Goal: Task Accomplishment & Management: Manage account settings

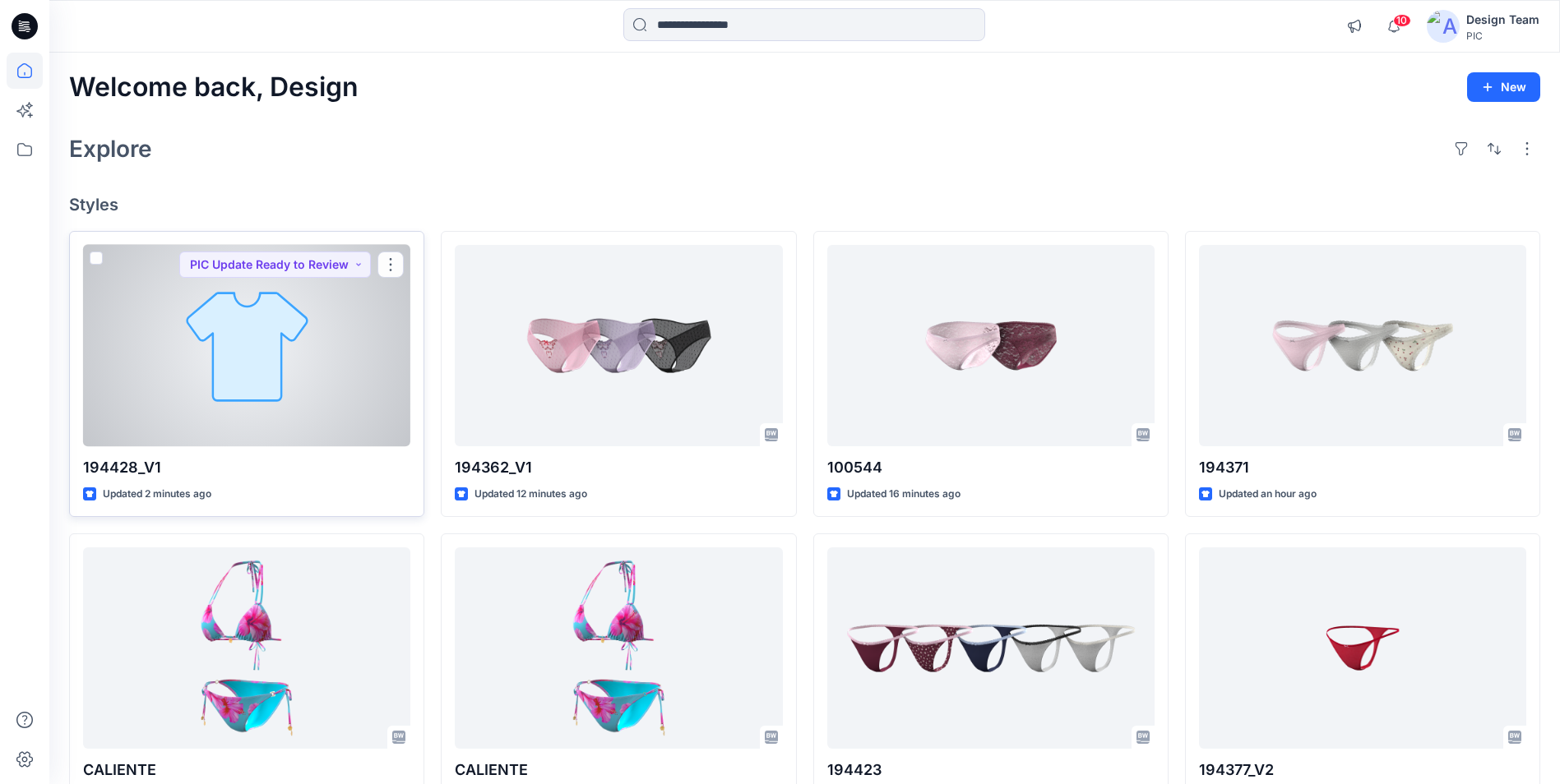
click at [184, 366] on div at bounding box center [247, 345] width 327 height 201
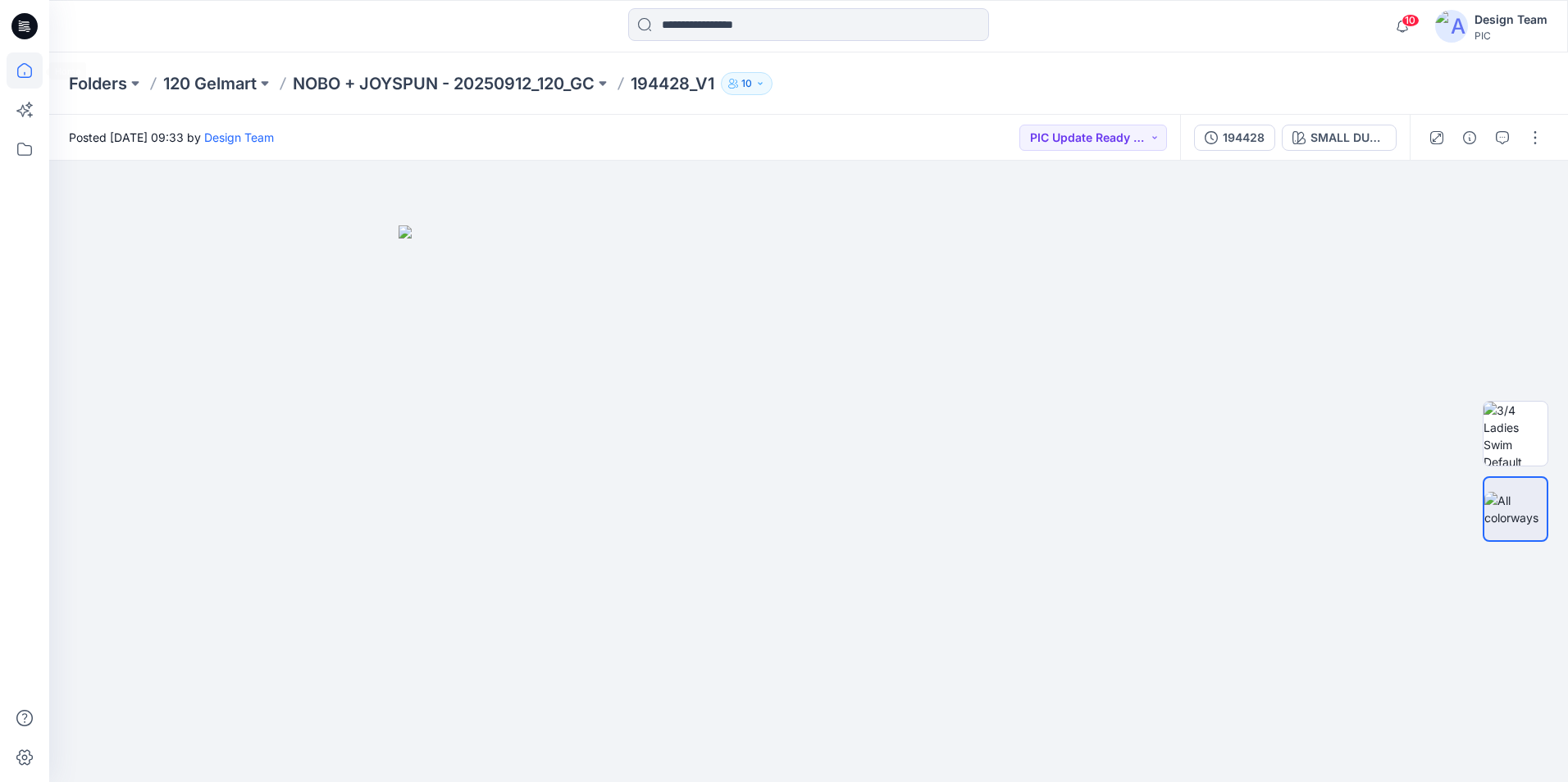
click at [23, 76] on icon at bounding box center [24, 70] width 36 height 36
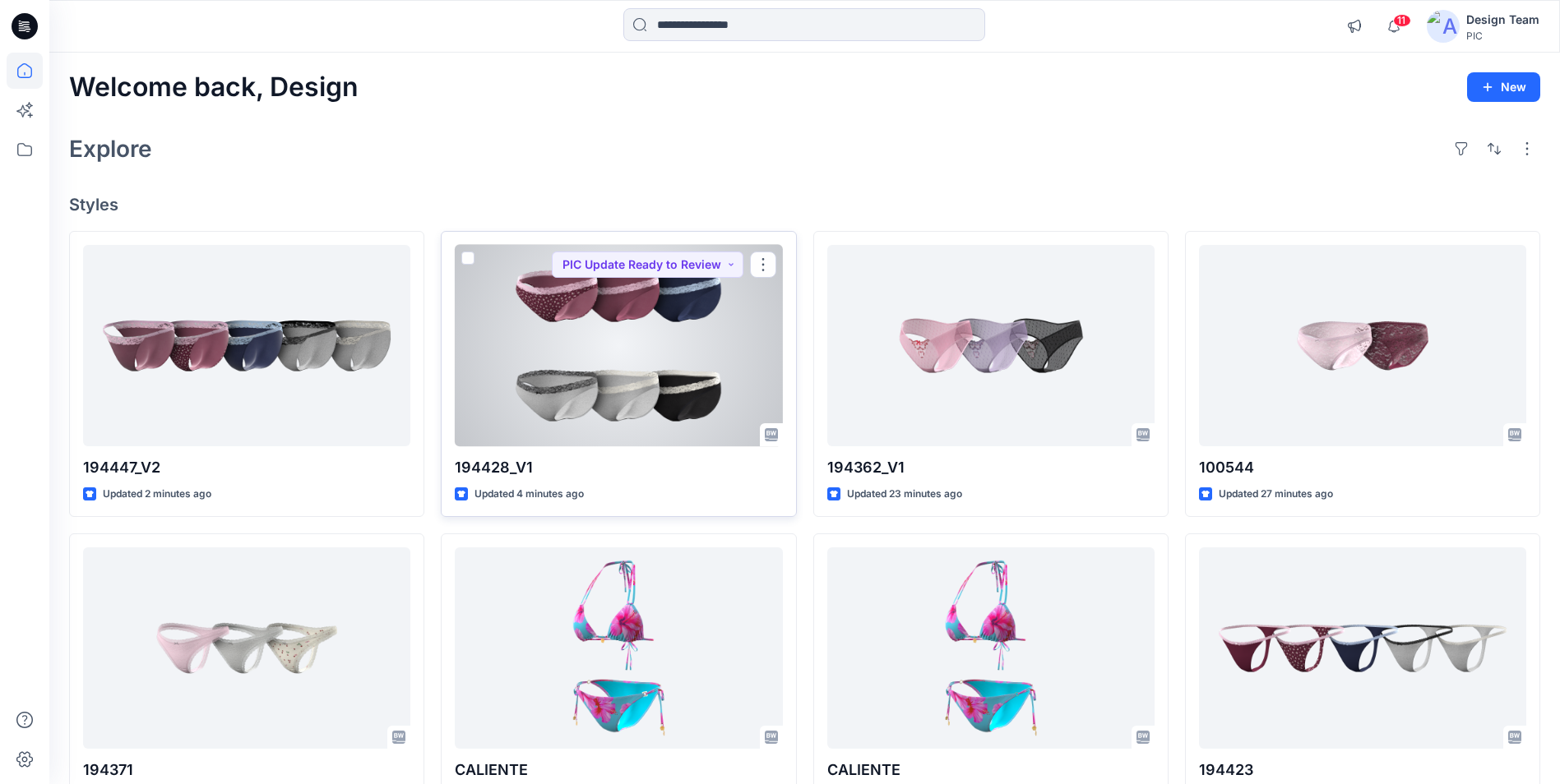
click at [548, 344] on div at bounding box center [618, 345] width 327 height 201
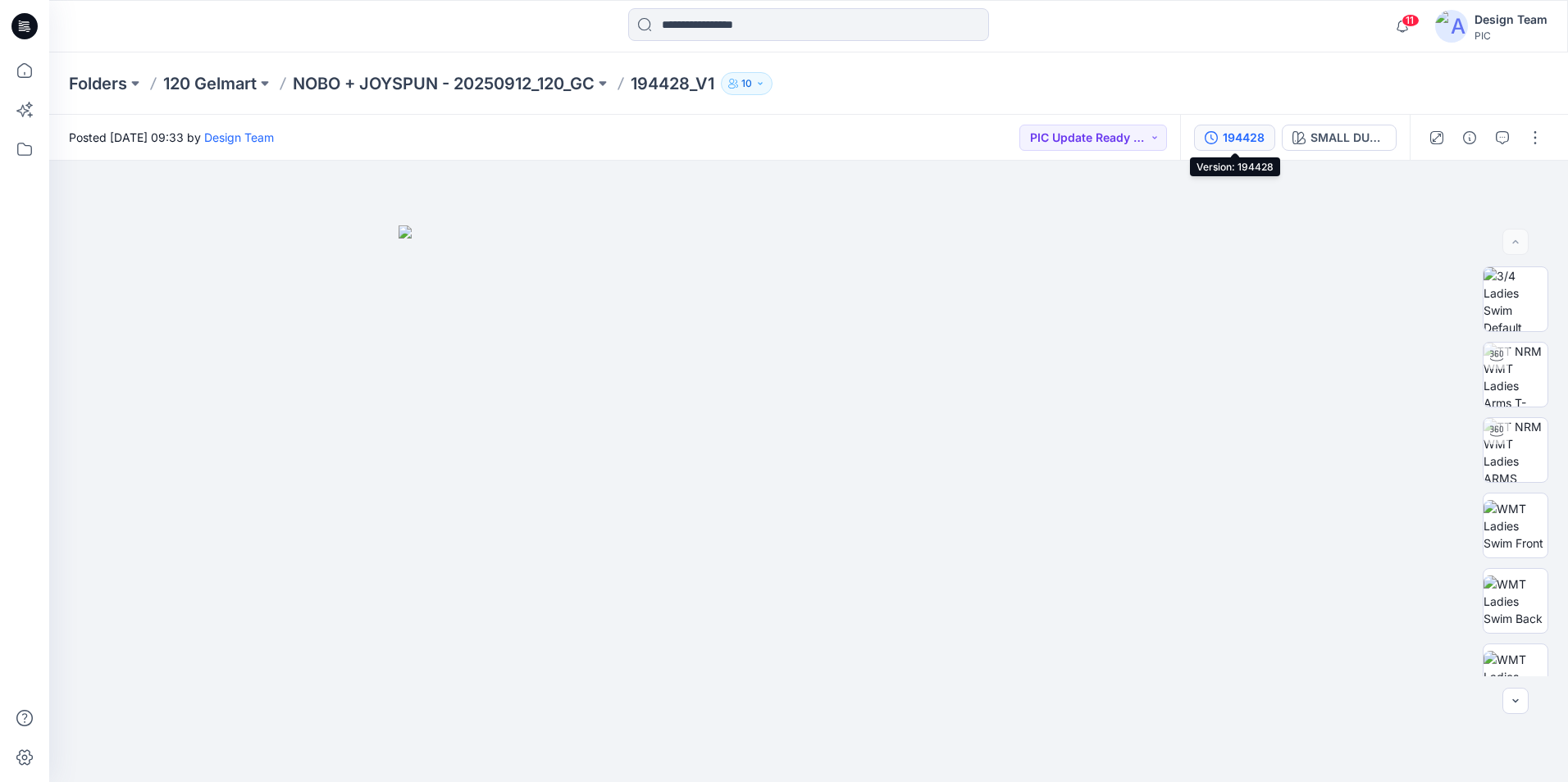
click at [1235, 138] on div "194428" at bounding box center [1244, 138] width 42 height 18
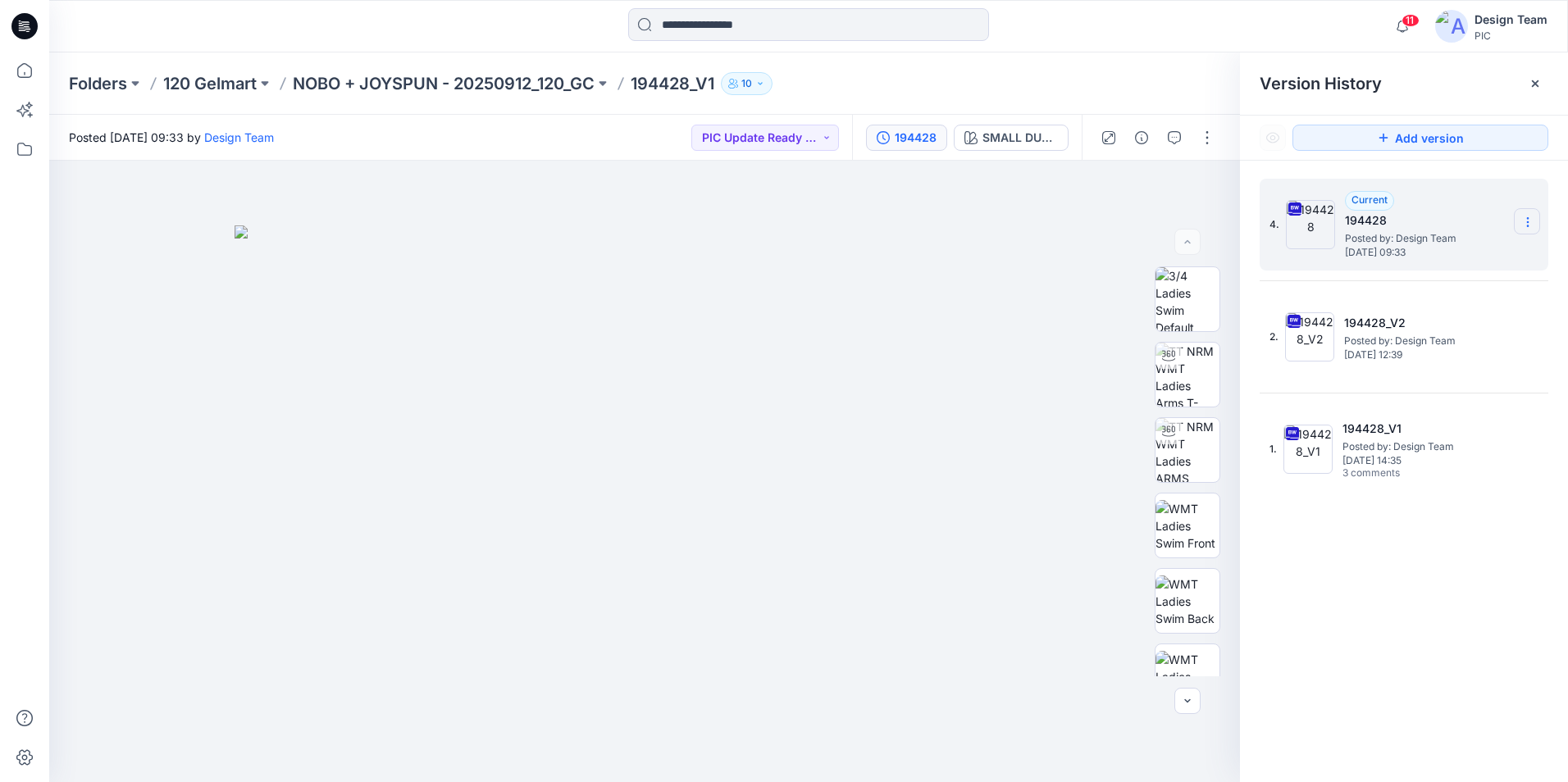
click at [1525, 222] on icon at bounding box center [1527, 222] width 13 height 13
click at [1457, 324] on span "Rename Version" at bounding box center [1418, 320] width 86 height 20
click at [1416, 220] on input "******" at bounding box center [1446, 220] width 181 height 27
type input "*********"
click at [1028, 270] on img at bounding box center [645, 503] width 820 height 557
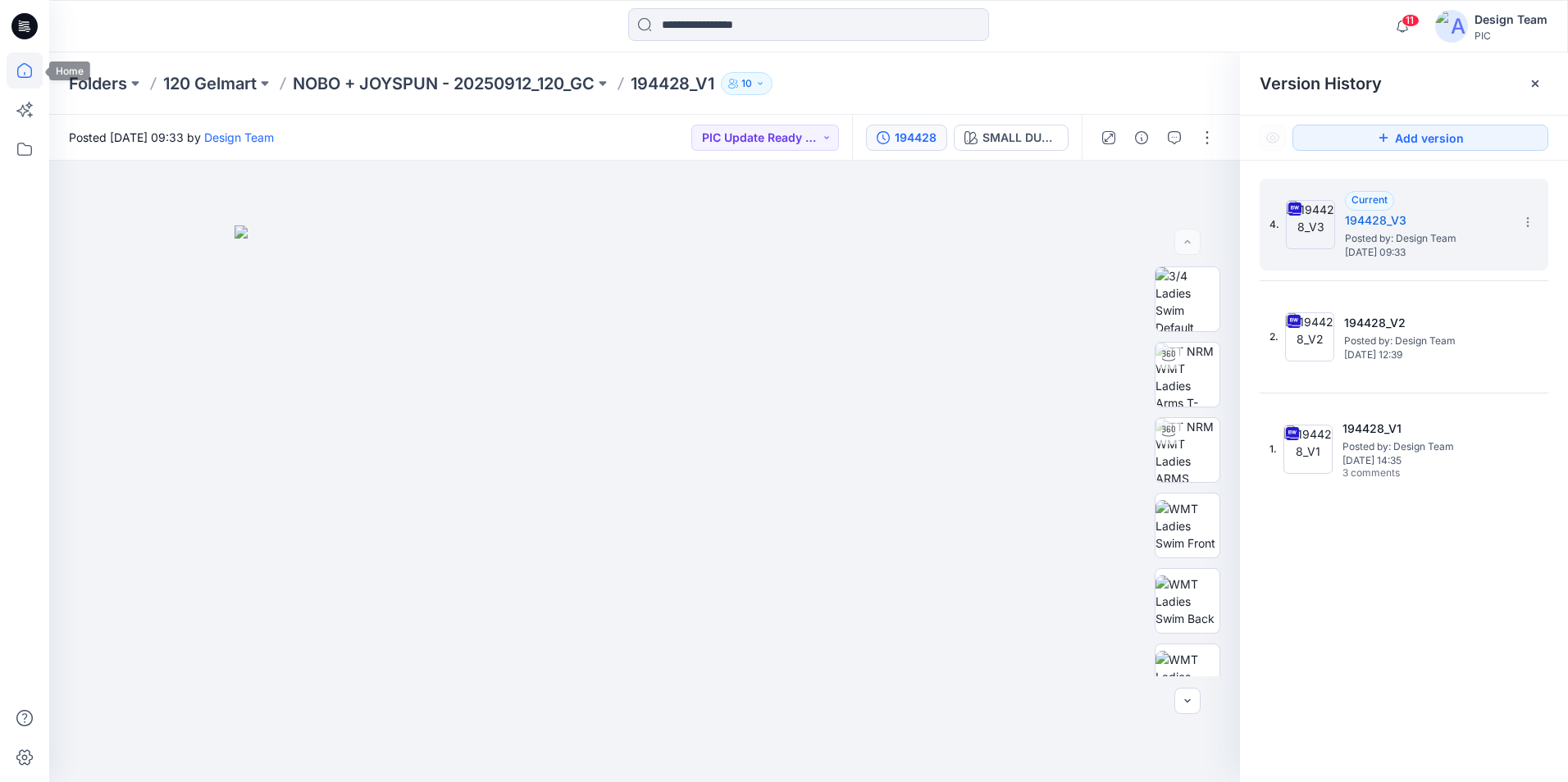
drag, startPoint x: 22, startPoint y: 87, endPoint x: 24, endPoint y: 55, distance: 32.1
click at [22, 87] on icon at bounding box center [24, 70] width 36 height 36
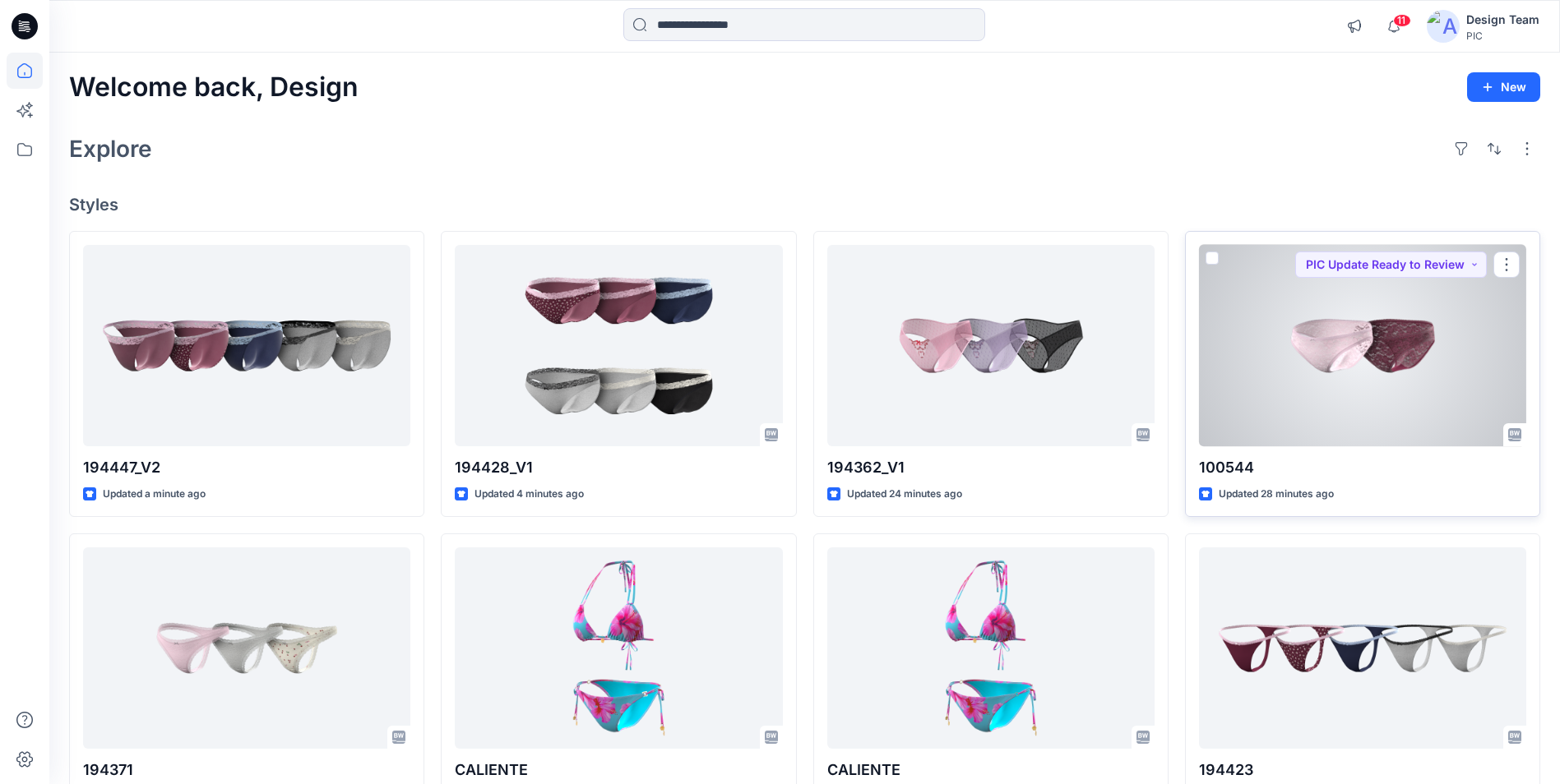
click at [1436, 323] on div at bounding box center [1362, 345] width 327 height 201
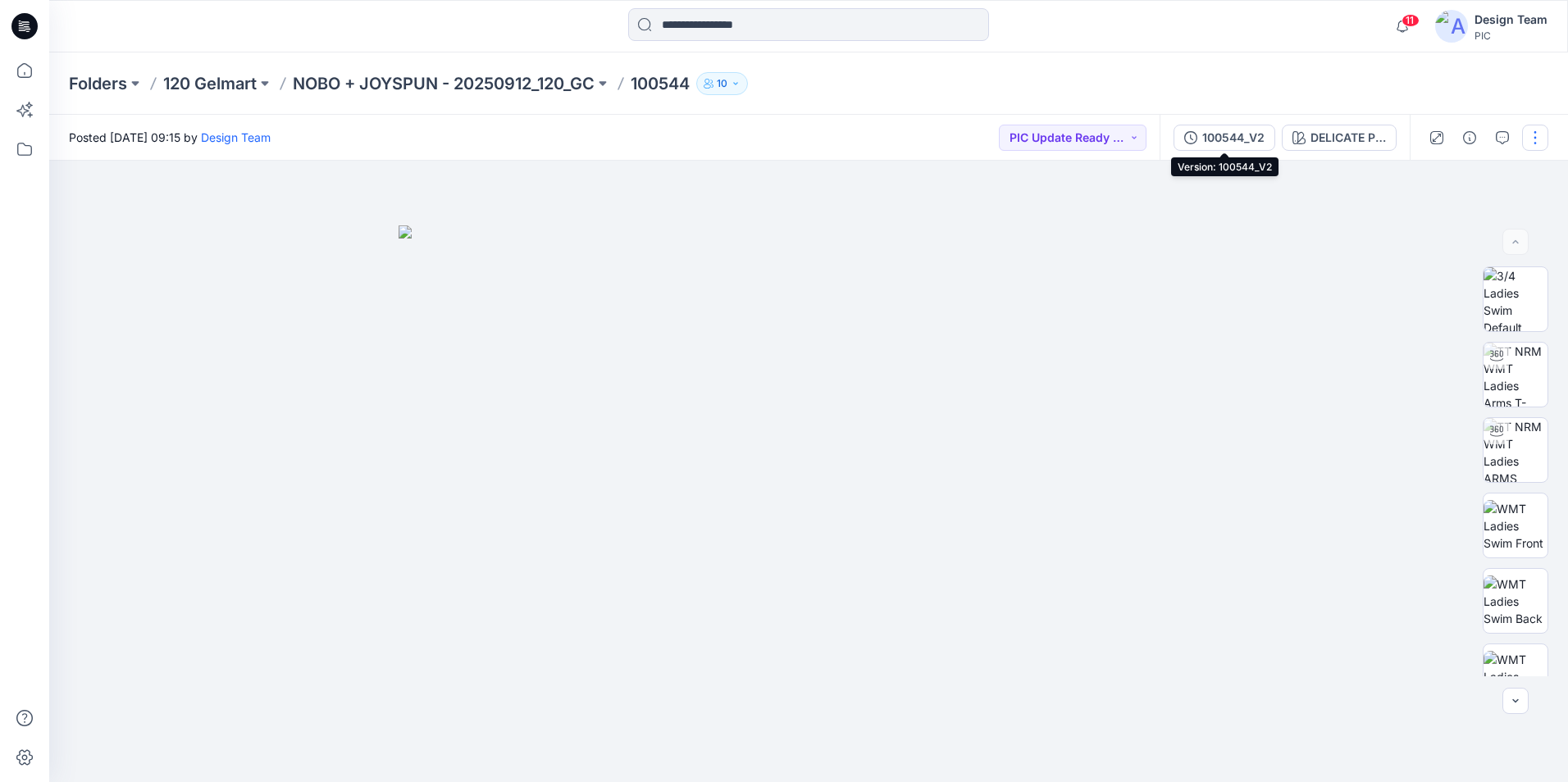
click at [1199, 135] on button "100544_V2" at bounding box center [1224, 138] width 101 height 27
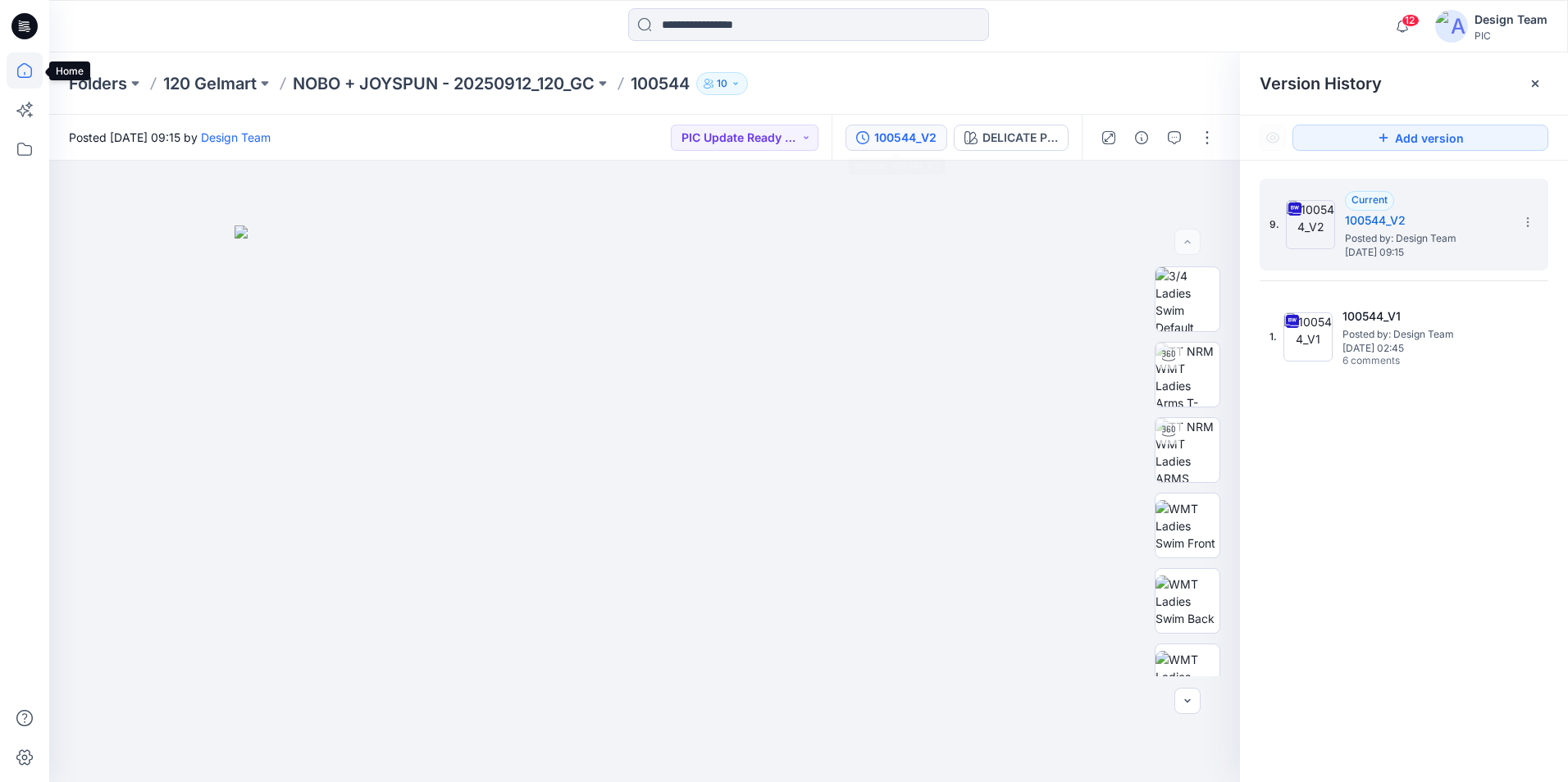
click at [32, 80] on icon at bounding box center [24, 70] width 36 height 36
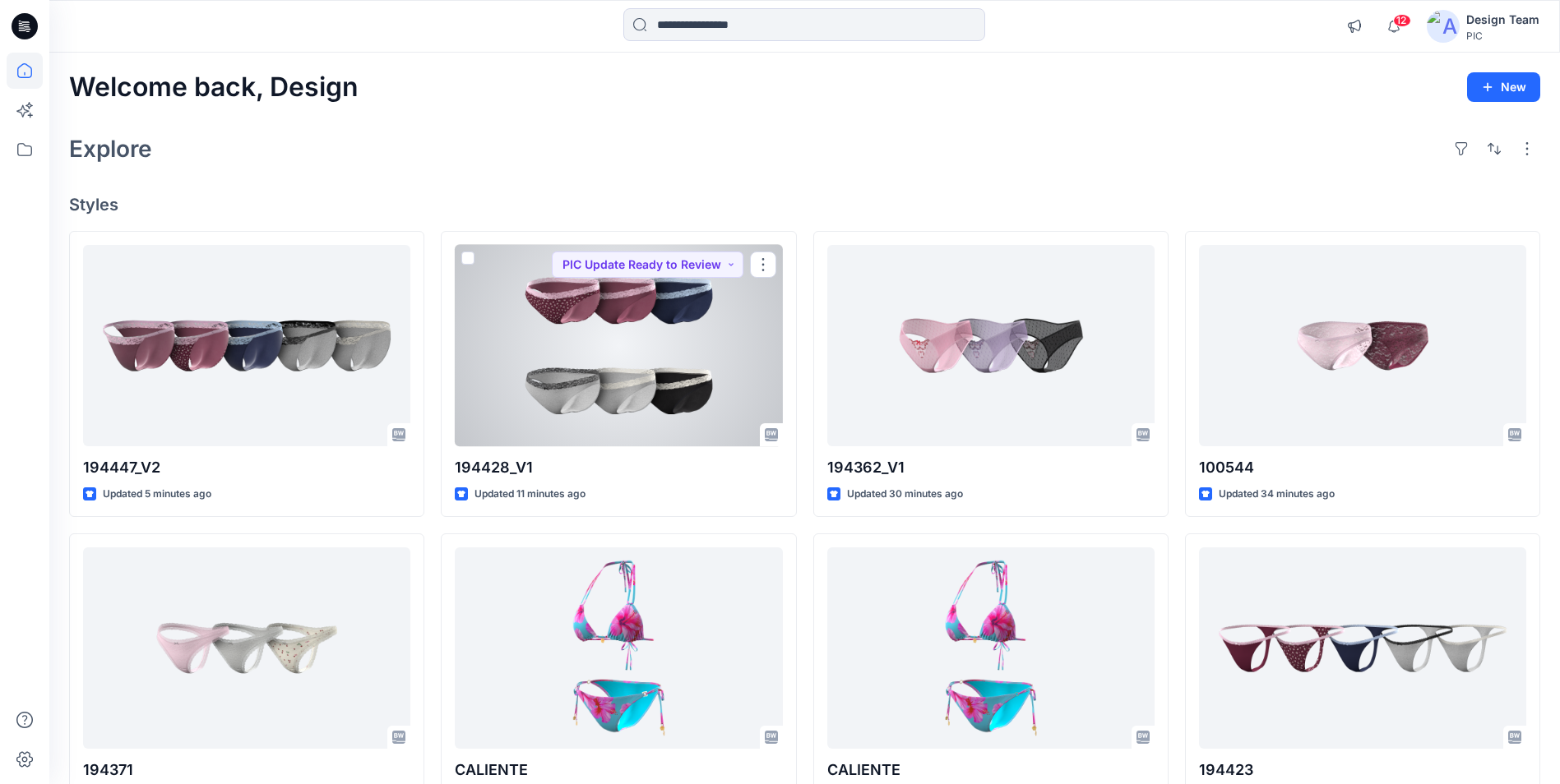
click at [667, 377] on div at bounding box center [618, 345] width 327 height 201
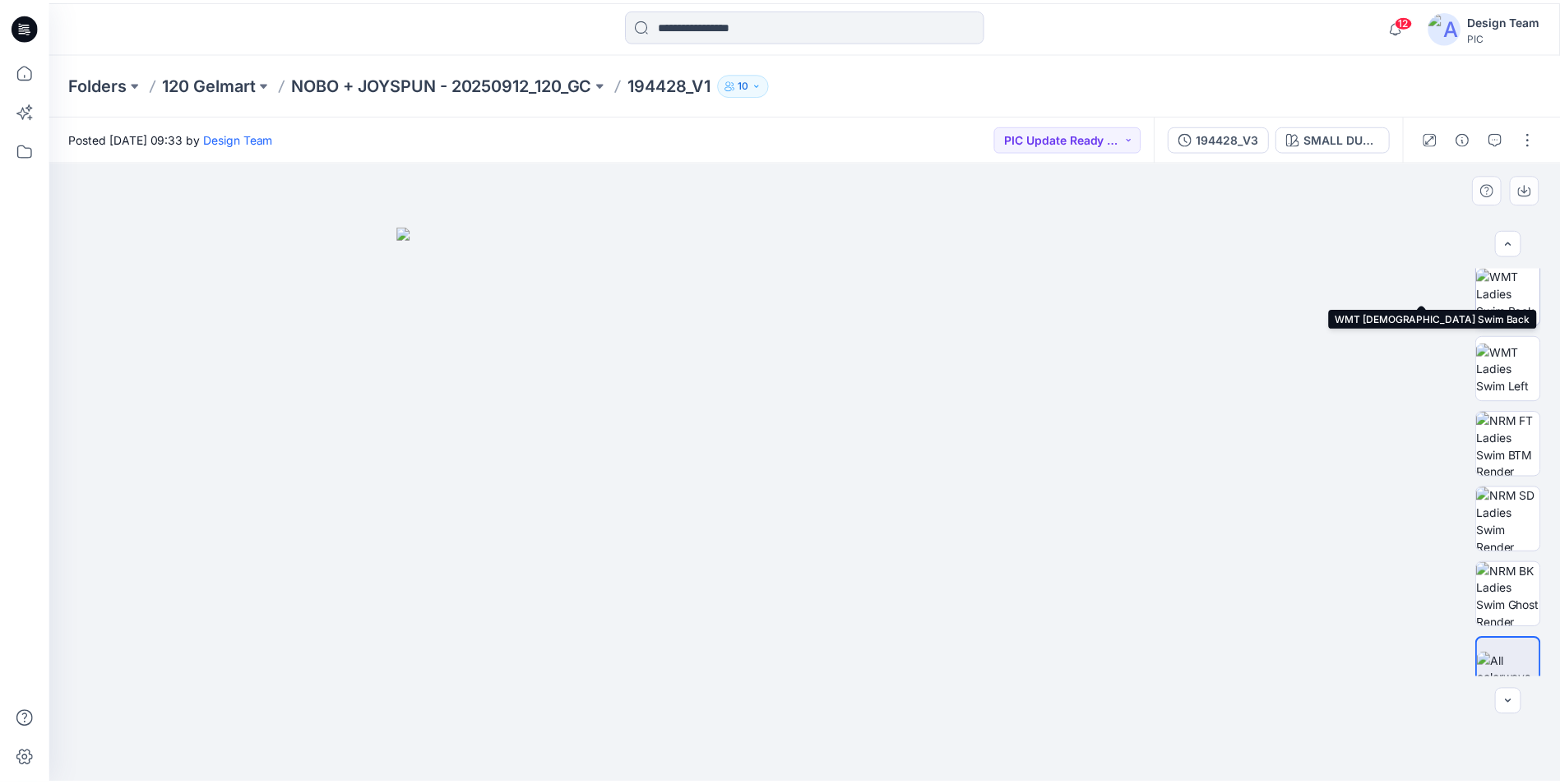
scroll to position [335, 0]
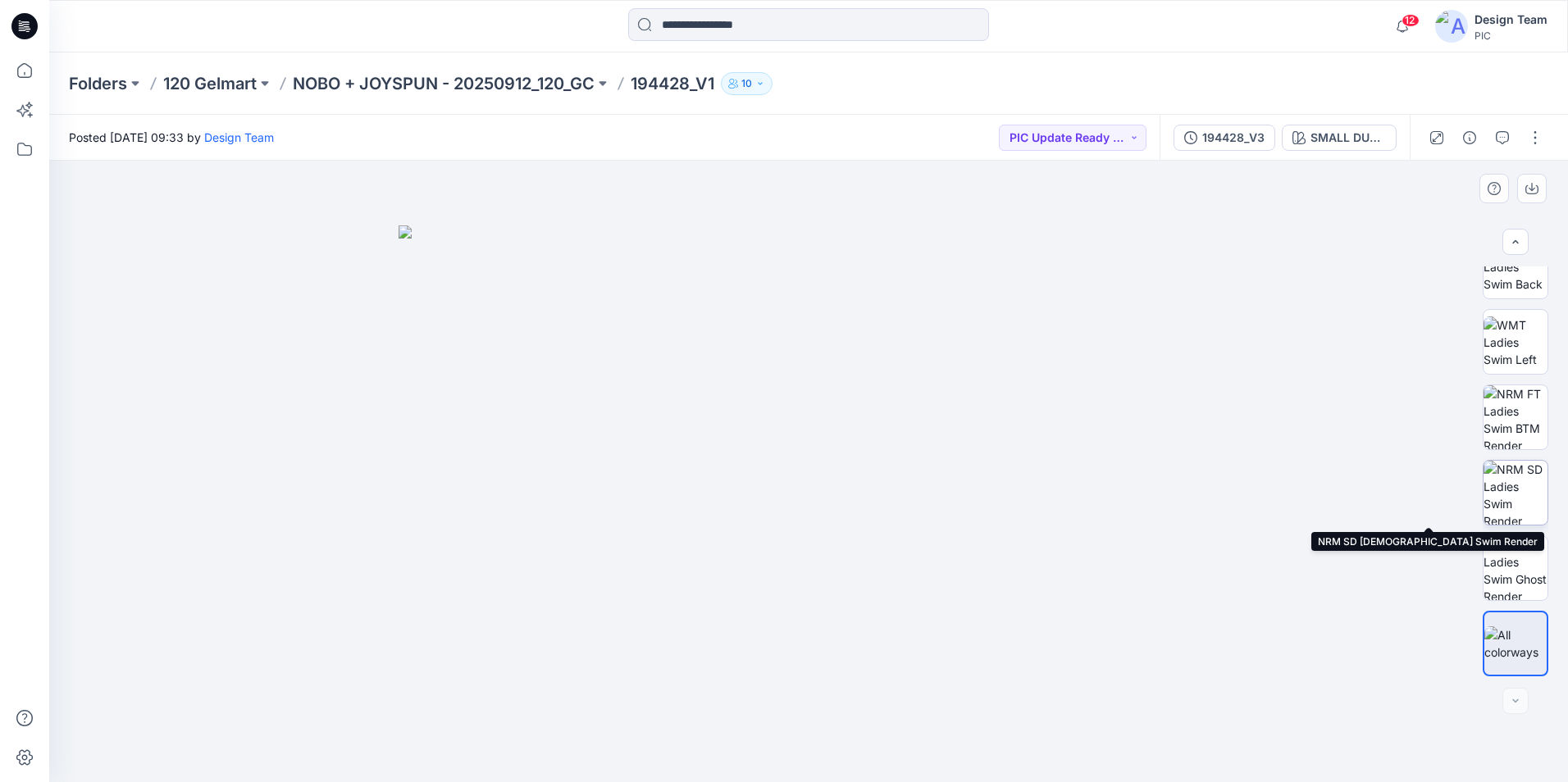
click at [1520, 482] on img at bounding box center [1515, 492] width 64 height 64
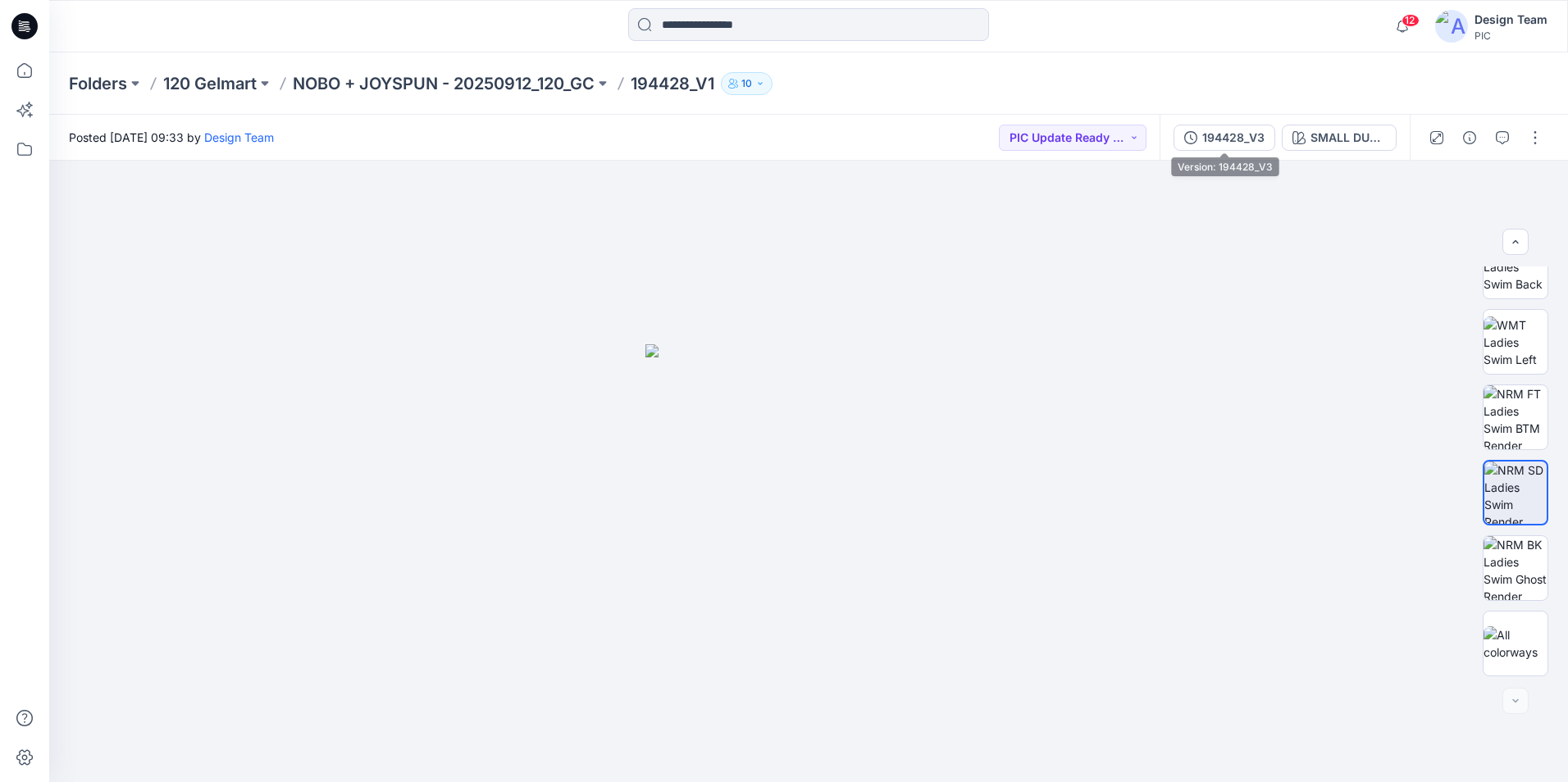
click at [1227, 133] on div "194428_V3" at bounding box center [1233, 138] width 62 height 18
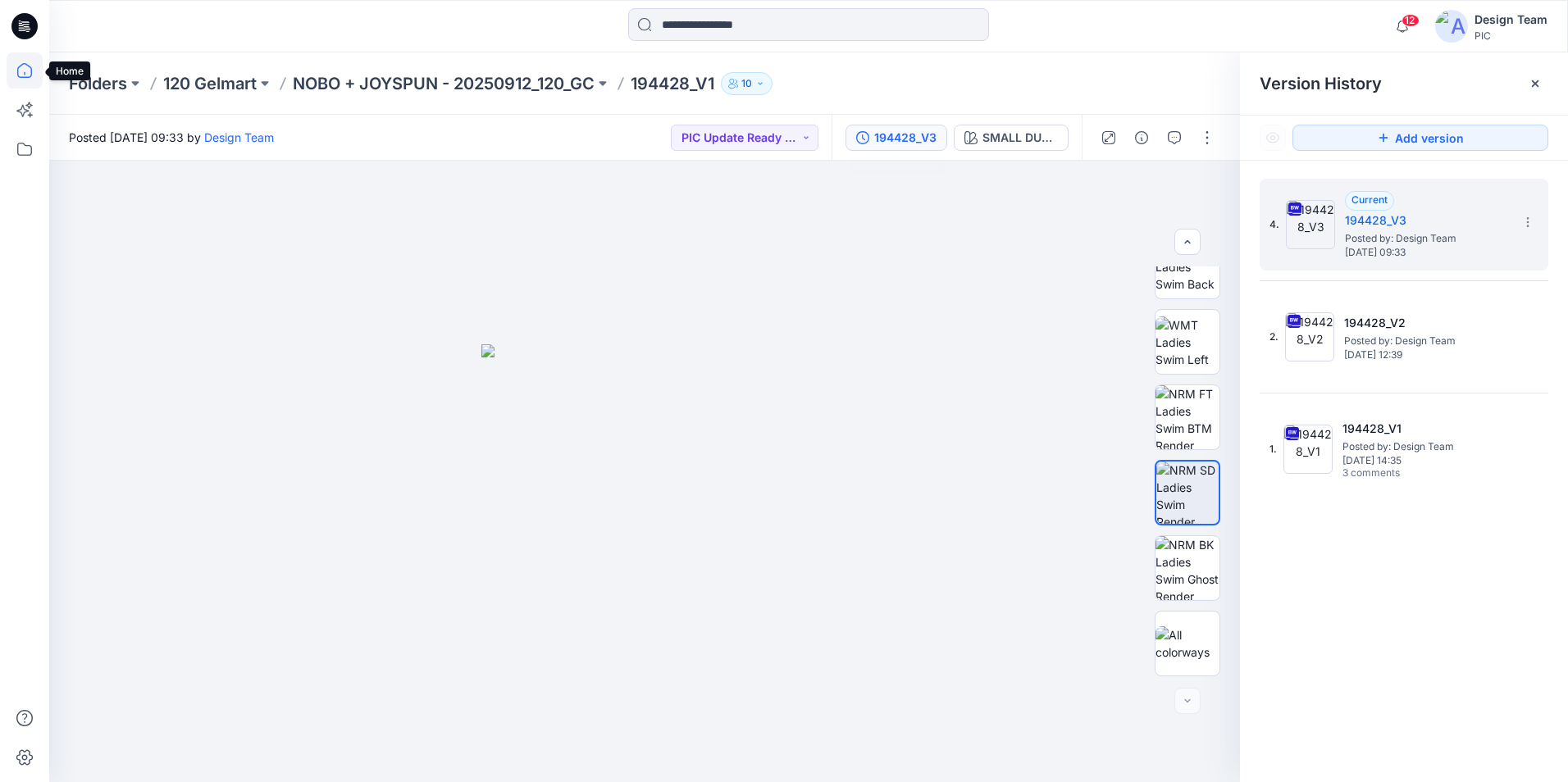
click at [33, 75] on icon at bounding box center [24, 70] width 36 height 36
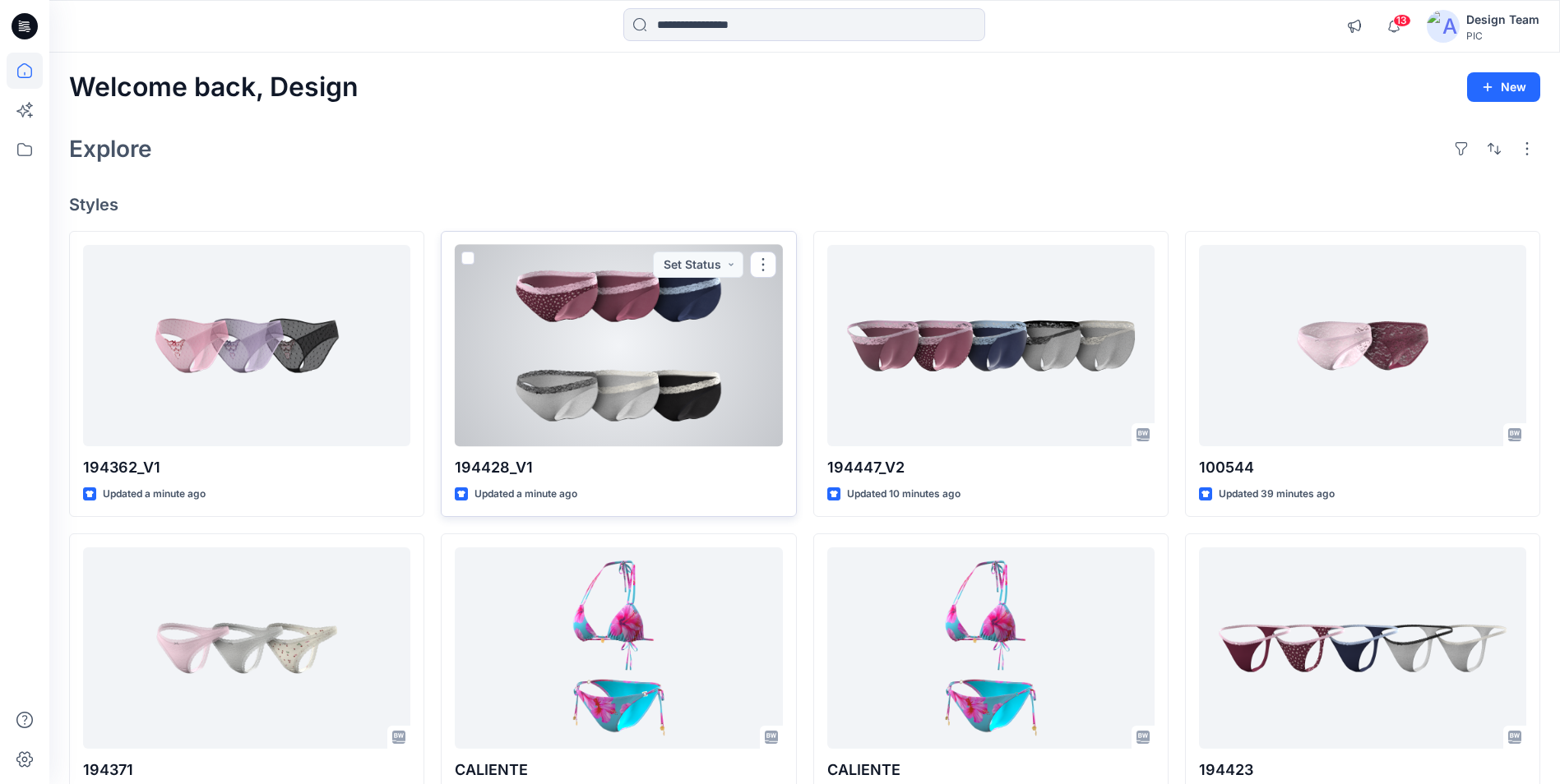
click at [660, 383] on div at bounding box center [618, 345] width 327 height 201
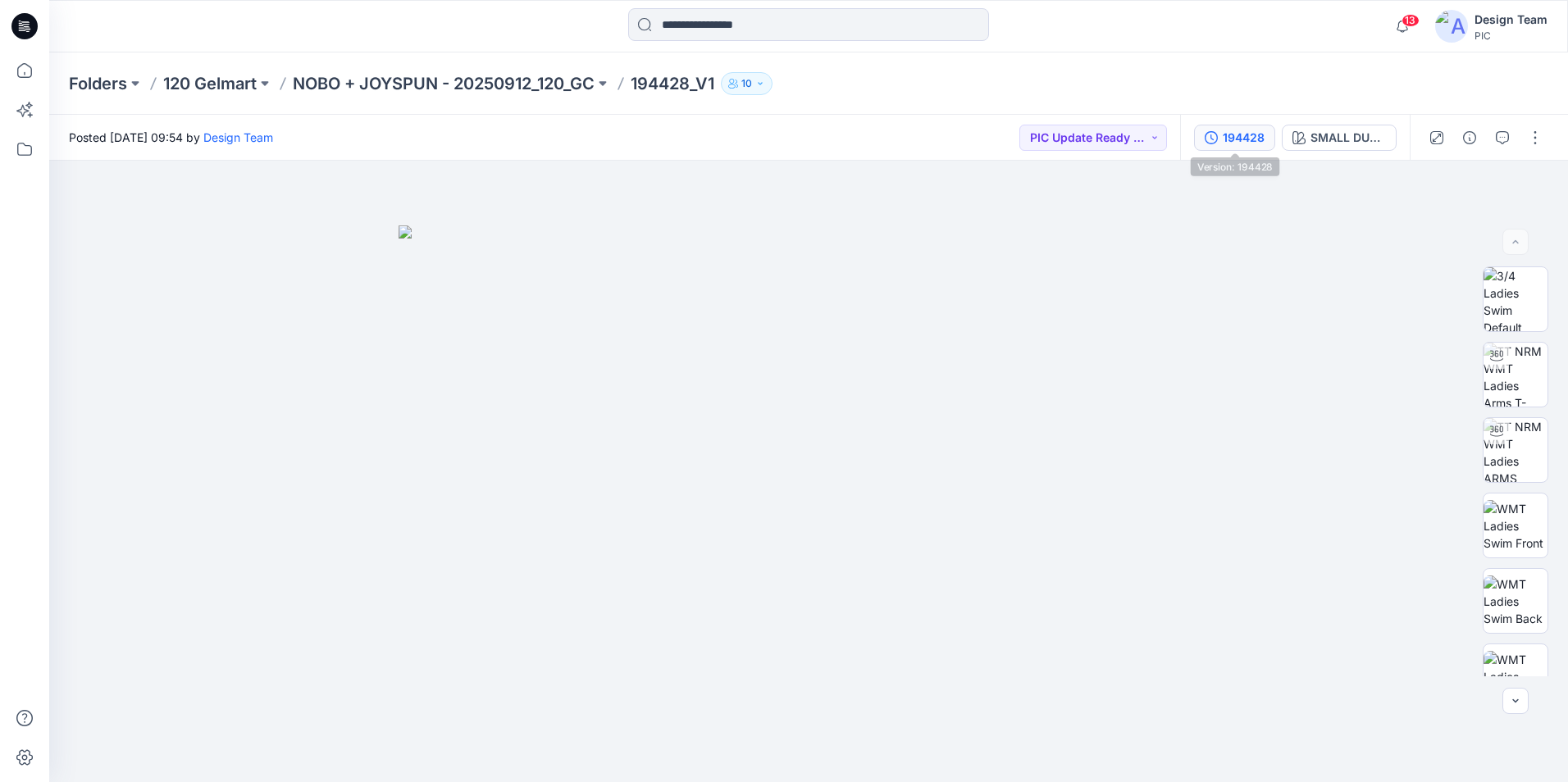
click at [1244, 143] on div "194428" at bounding box center [1244, 138] width 42 height 18
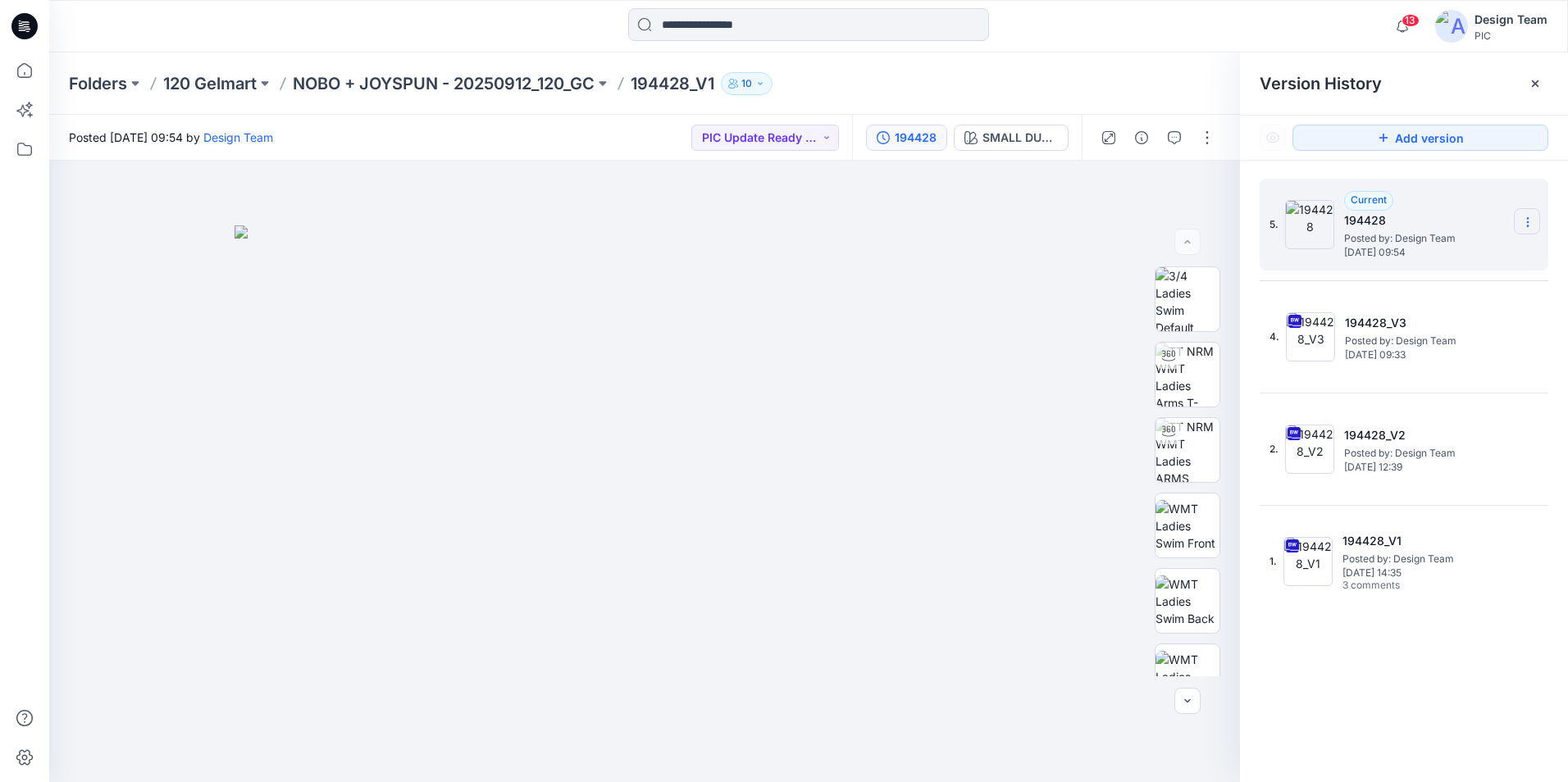
click at [1533, 228] on icon at bounding box center [1527, 222] width 13 height 13
click at [1454, 299] on div "Rename Version" at bounding box center [1439, 286] width 190 height 32
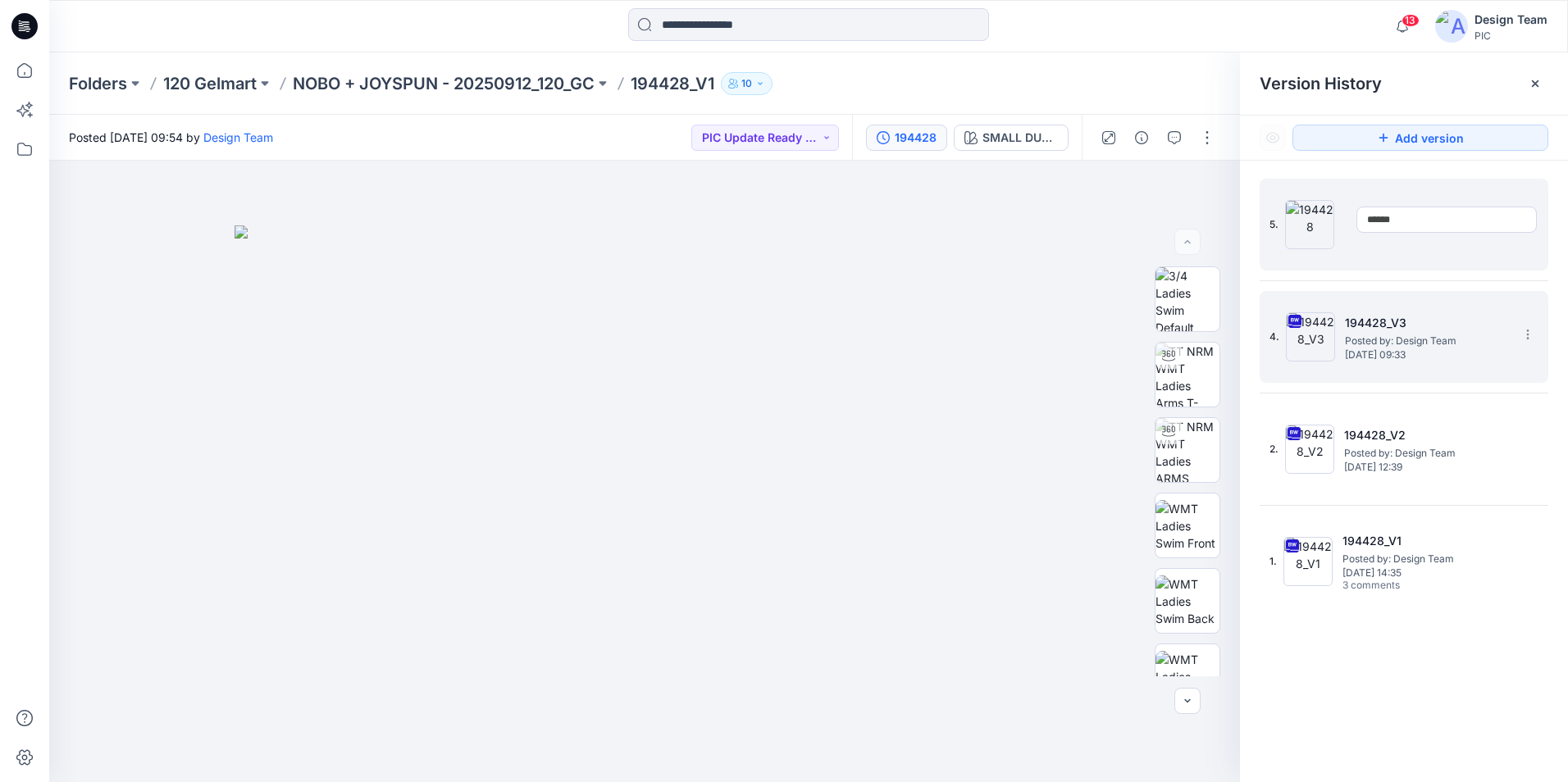
type input "*"
type input "*********"
click at [1528, 337] on icon at bounding box center [1527, 334] width 13 height 13
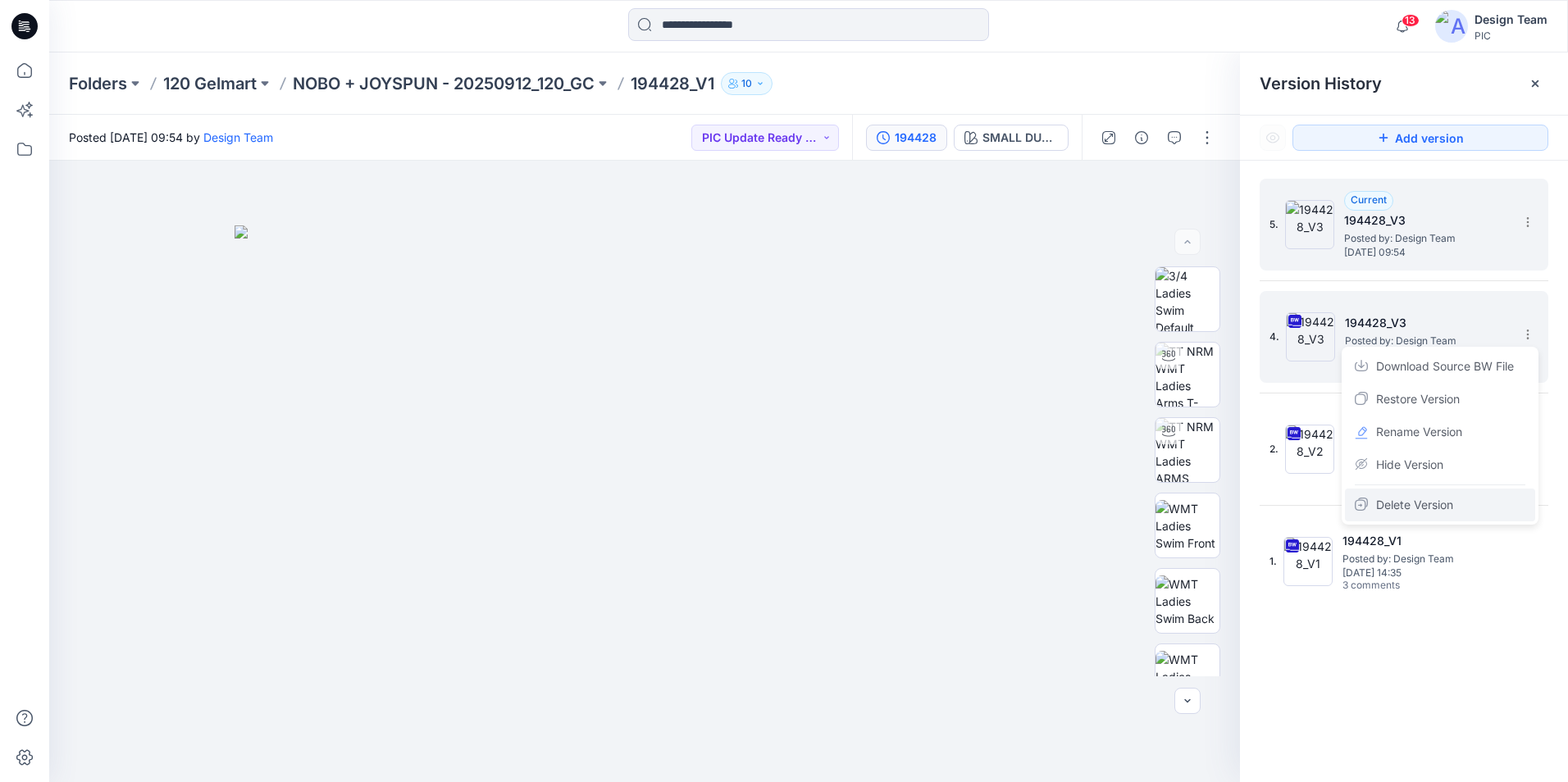
click at [1435, 502] on span "Delete Version" at bounding box center [1414, 505] width 77 height 20
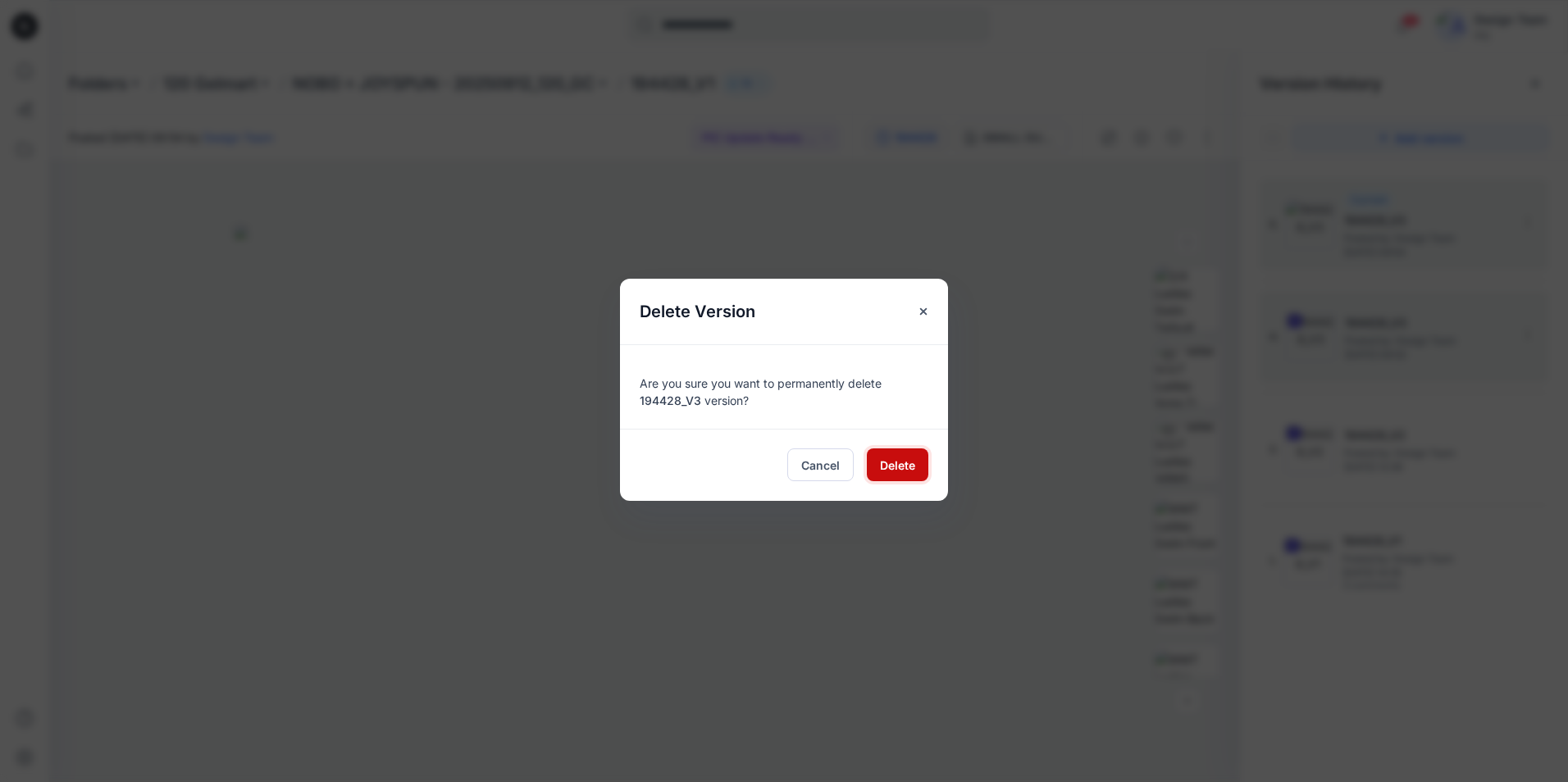
click at [910, 475] on button "Delete" at bounding box center [898, 464] width 62 height 32
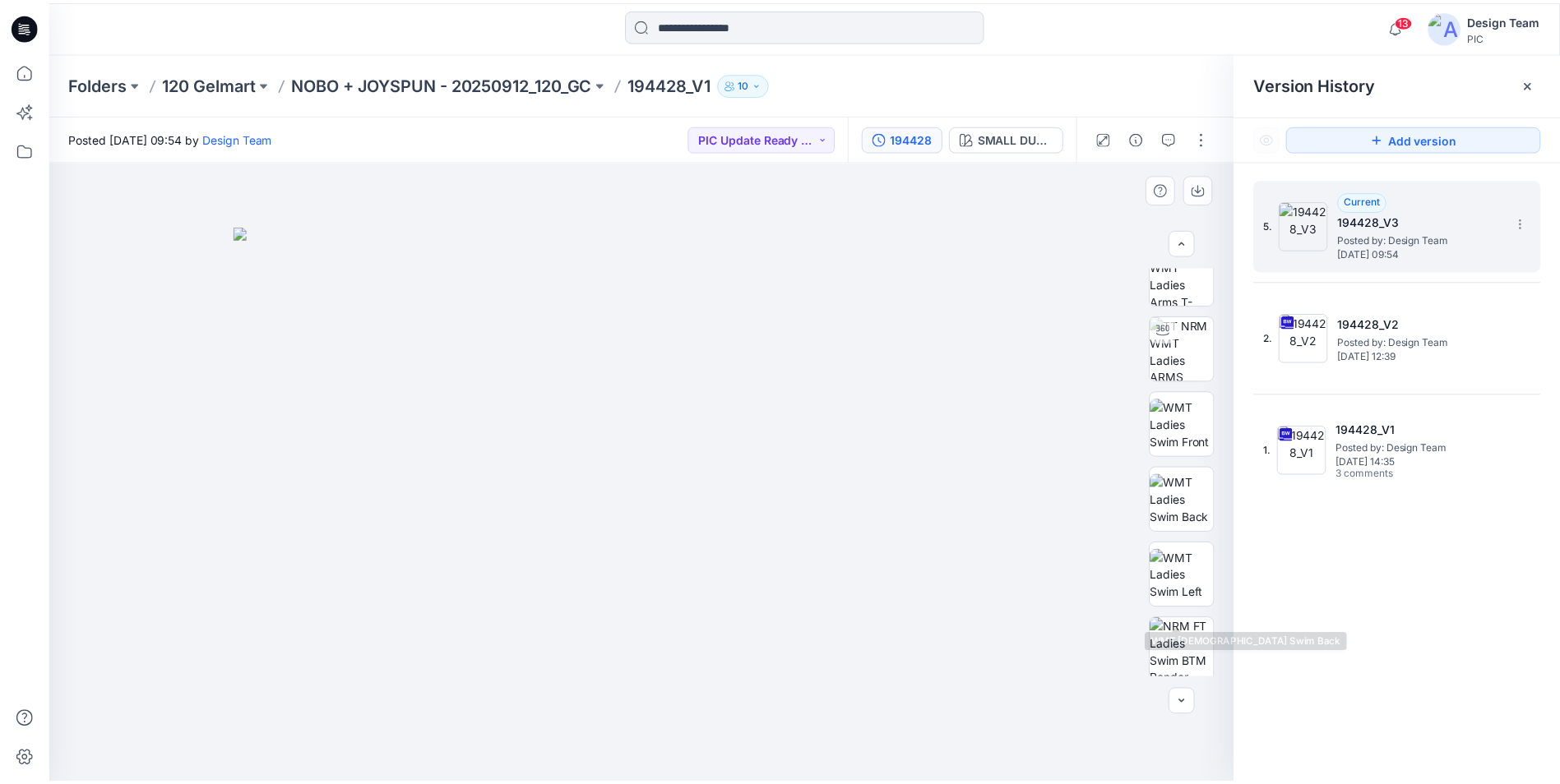
scroll to position [329, 0]
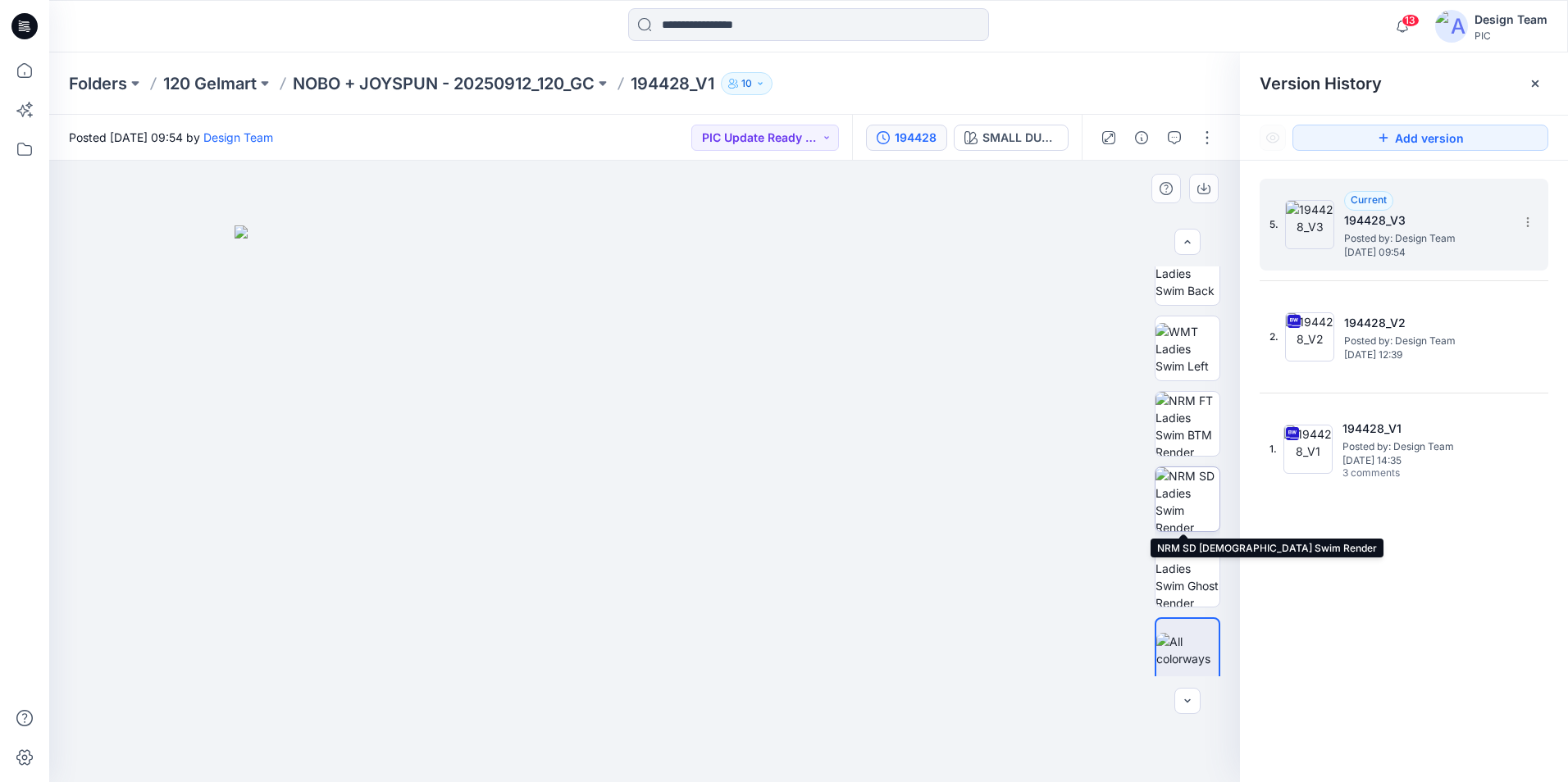
click at [1180, 498] on img at bounding box center [1187, 499] width 64 height 64
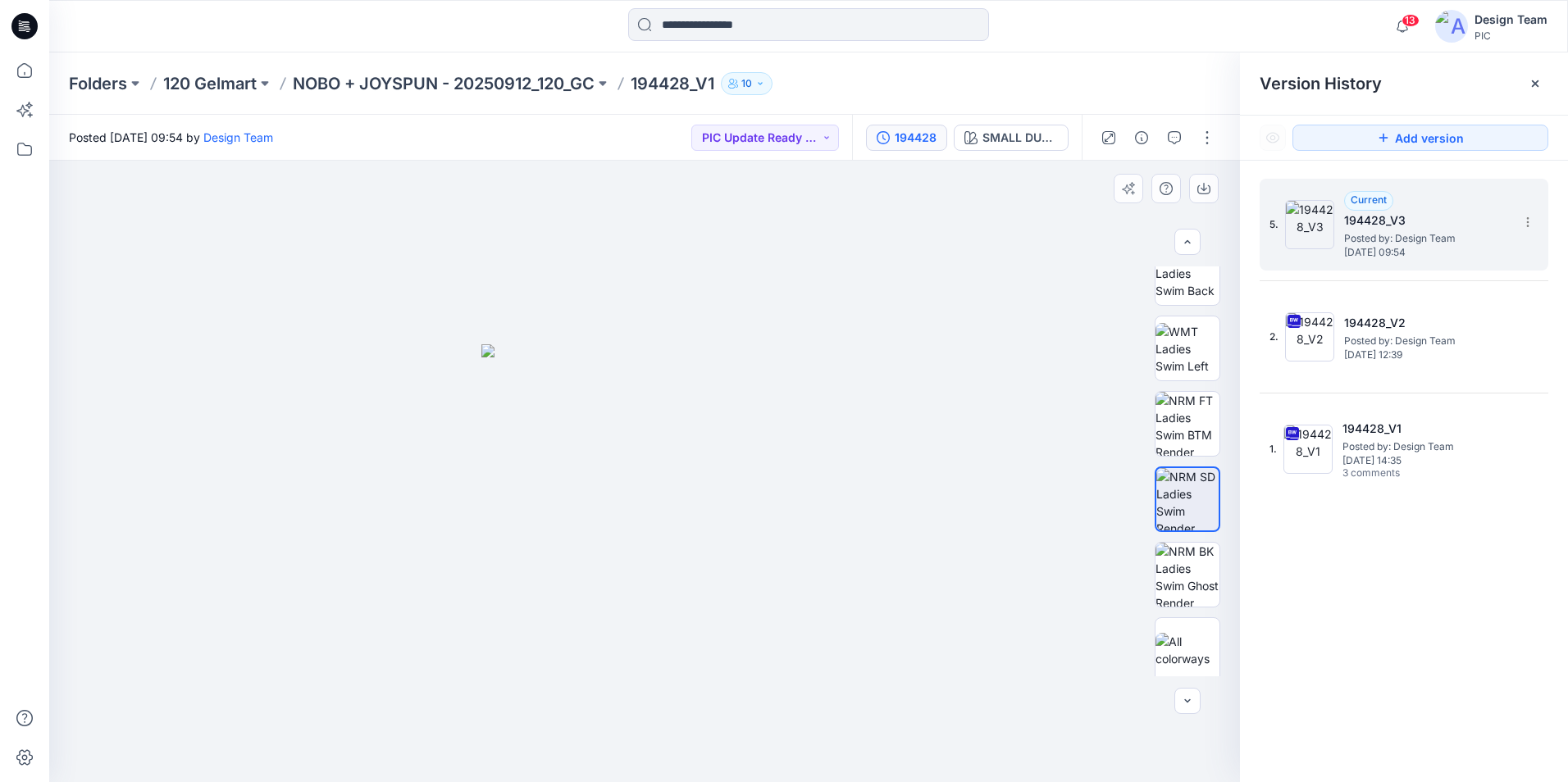
click at [737, 265] on div at bounding box center [644, 471] width 1190 height 621
click at [37, 69] on icon at bounding box center [24, 70] width 36 height 36
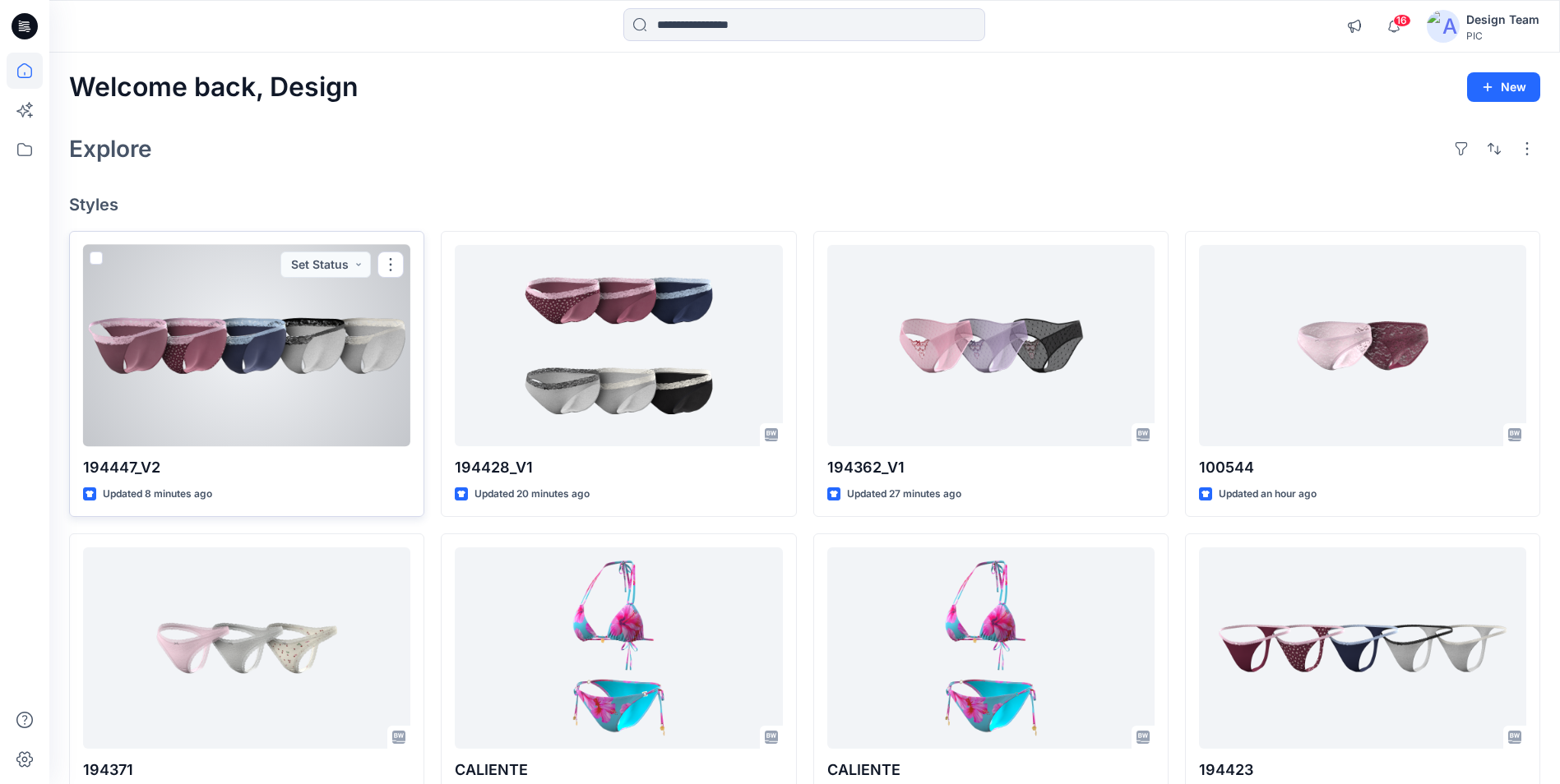
click at [234, 345] on div at bounding box center [247, 345] width 327 height 201
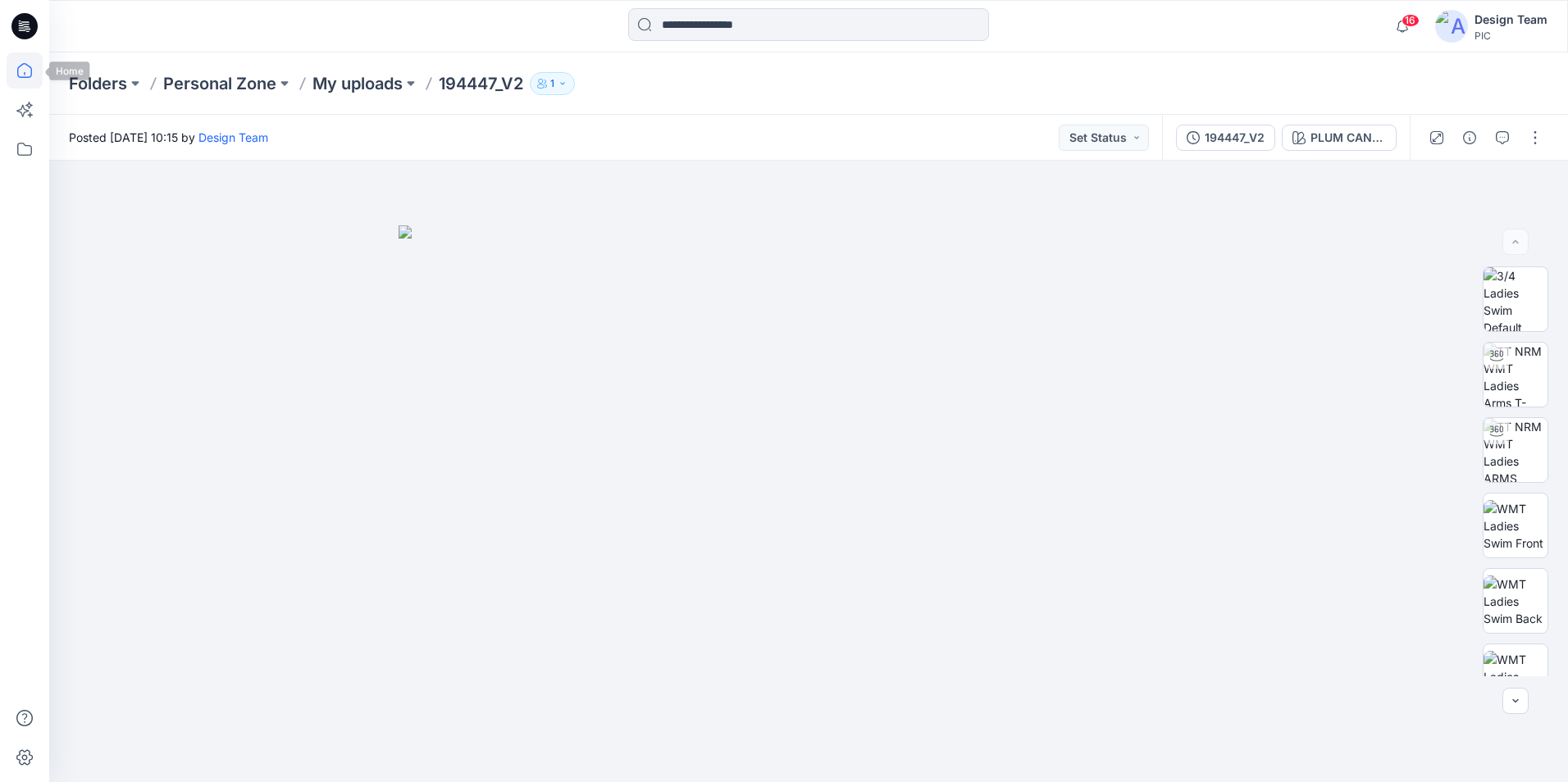
click at [27, 68] on icon at bounding box center [24, 70] width 36 height 36
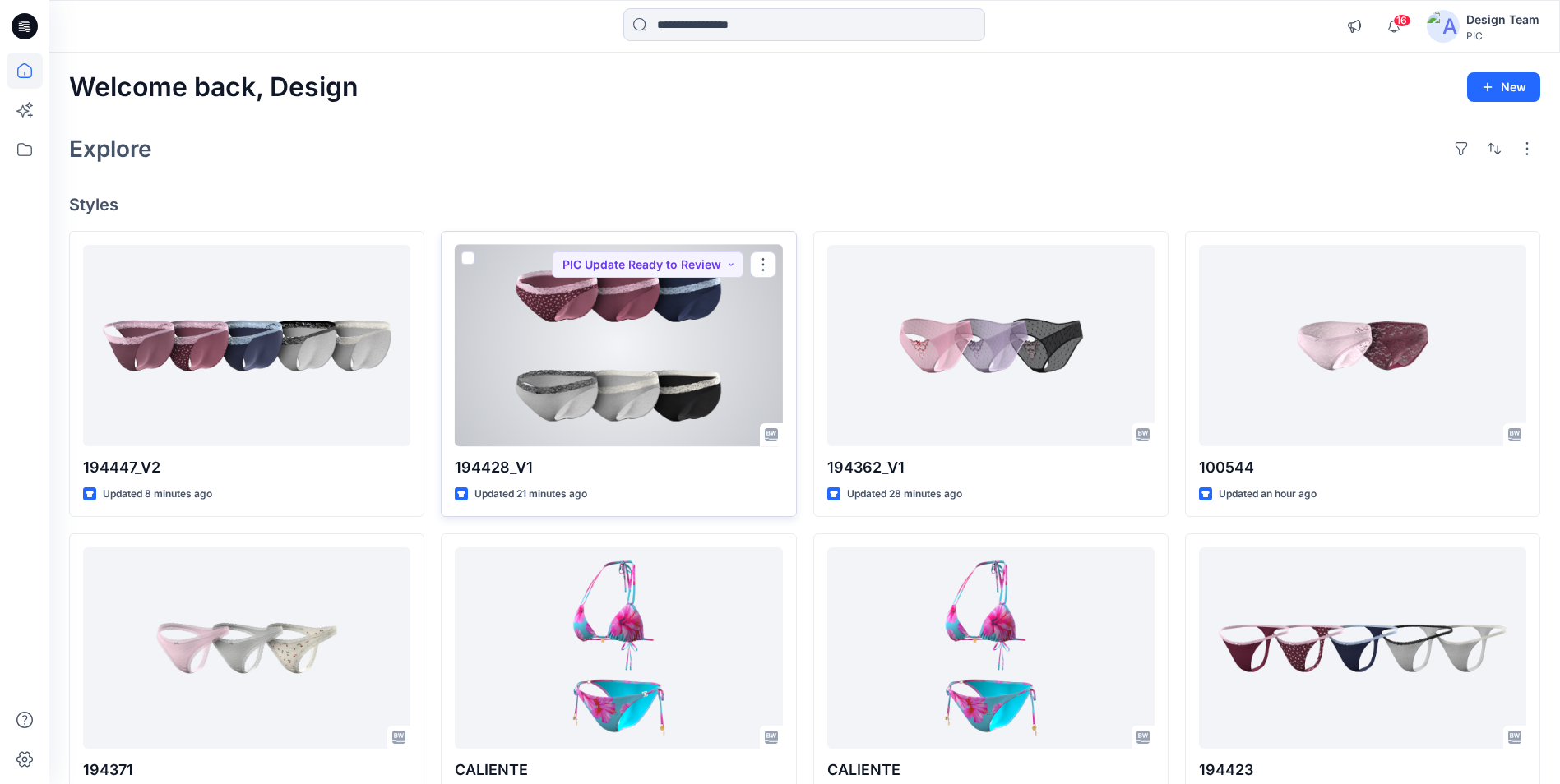
click at [657, 358] on div at bounding box center [618, 345] width 327 height 201
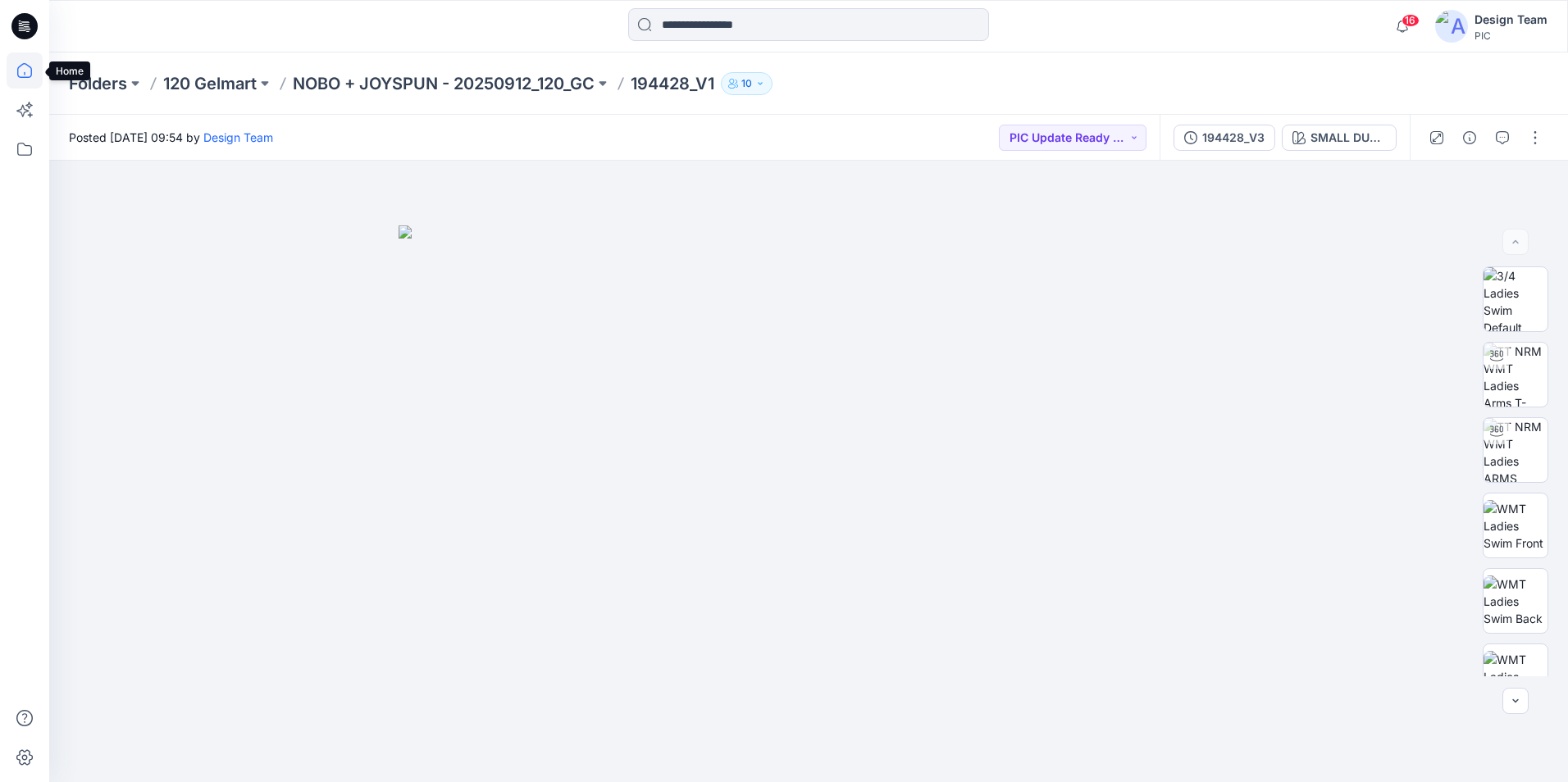
click at [29, 72] on icon at bounding box center [24, 70] width 36 height 36
